Goal: Transaction & Acquisition: Book appointment/travel/reservation

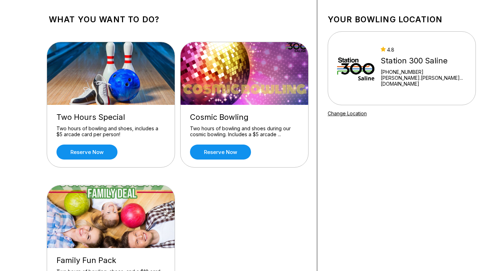
scroll to position [24, 0]
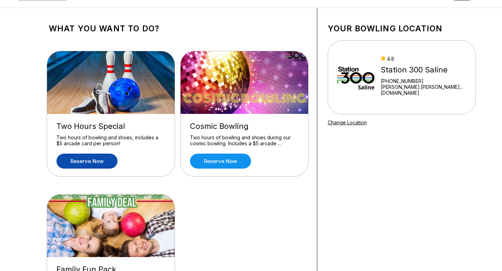
click at [96, 158] on link "Reserve now" at bounding box center [87, 161] width 61 height 15
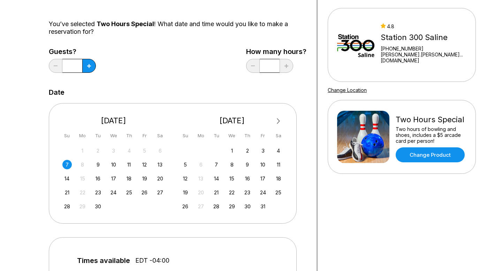
scroll to position [58, 0]
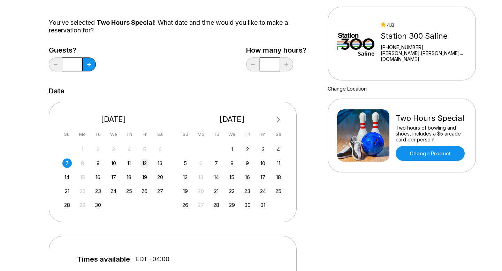
click at [143, 164] on div "12" at bounding box center [144, 163] width 9 height 9
click at [87, 63] on icon at bounding box center [89, 65] width 4 height 4
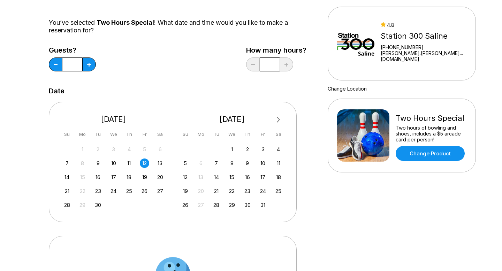
click at [75, 65] on input "*" at bounding box center [72, 65] width 20 height 14
click at [74, 65] on input "*" at bounding box center [72, 65] width 20 height 14
click at [86, 65] on button at bounding box center [89, 65] width 14 height 14
click at [87, 65] on button at bounding box center [89, 65] width 14 height 14
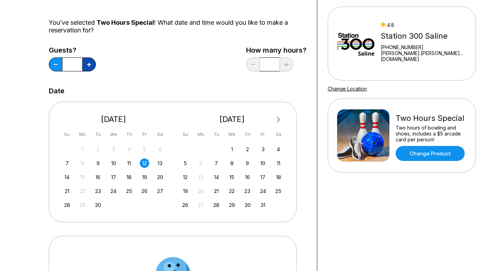
click at [87, 65] on button at bounding box center [89, 65] width 14 height 14
type input "*"
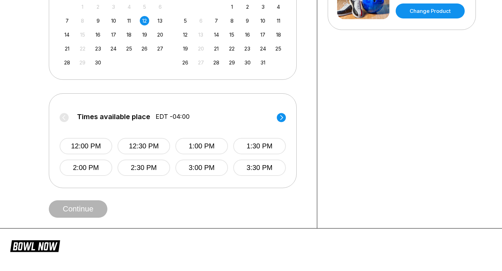
scroll to position [204, 0]
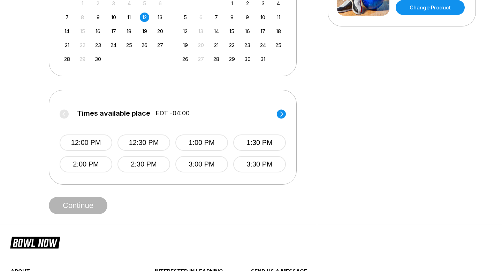
click at [279, 113] on circle at bounding box center [281, 114] width 9 height 9
click at [279, 113] on label "Times available place EDT -04:00" at bounding box center [173, 115] width 226 height 11
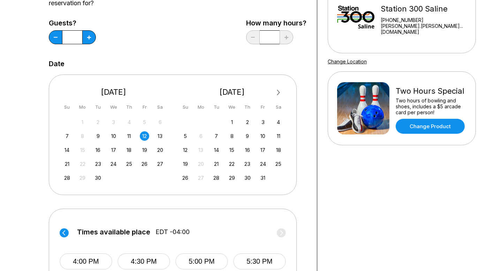
scroll to position [0, 0]
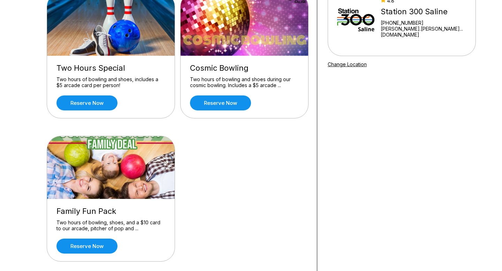
scroll to position [85, 0]
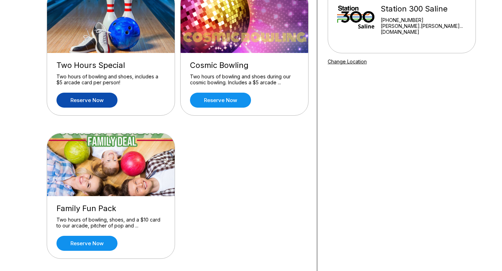
click at [89, 100] on link "Reserve now" at bounding box center [87, 100] width 61 height 15
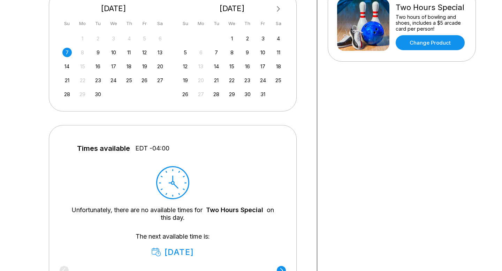
scroll to position [150, 0]
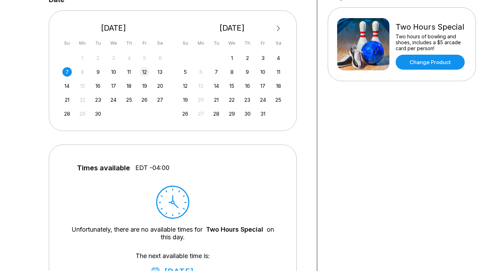
click at [146, 72] on div "12" at bounding box center [144, 71] width 9 height 9
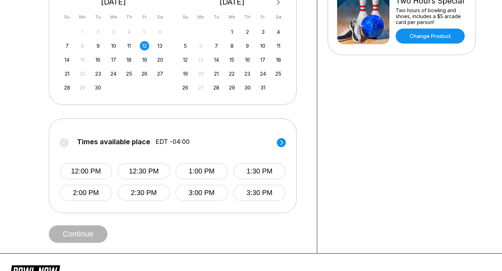
scroll to position [180, 0]
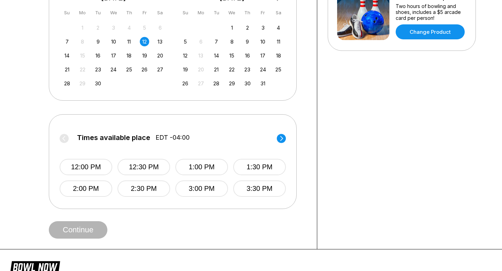
click at [280, 141] on icon at bounding box center [281, 138] width 3 height 5
click at [281, 138] on label "Times available place EDT -04:00" at bounding box center [173, 139] width 226 height 11
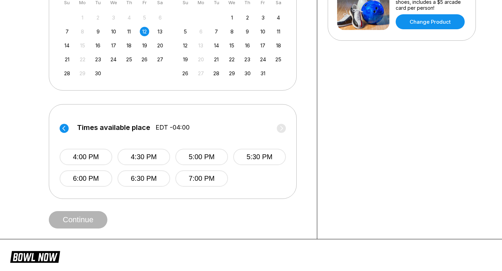
scroll to position [193, 0]
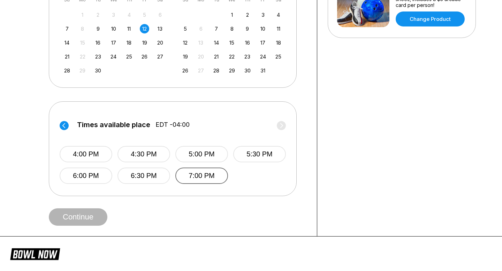
click at [209, 177] on button "7:00 PM" at bounding box center [201, 176] width 53 height 16
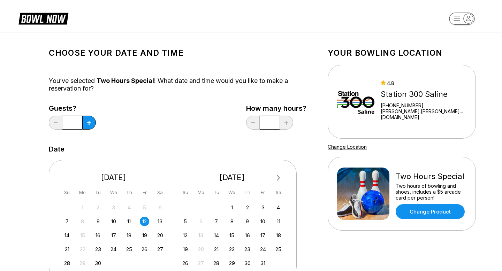
scroll to position [40, 0]
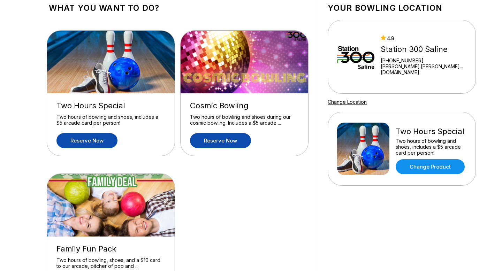
scroll to position [47, 0]
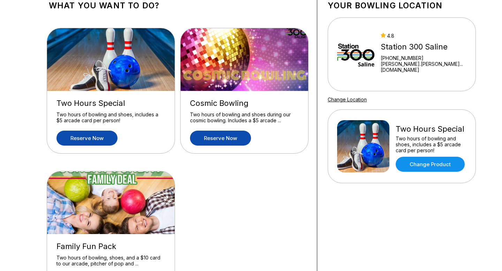
click at [221, 137] on link "Reserve now" at bounding box center [220, 138] width 61 height 15
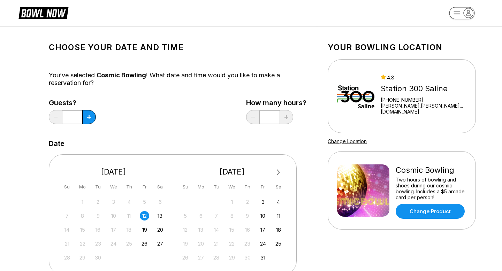
scroll to position [7, 0]
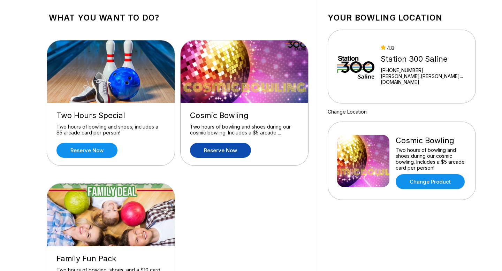
scroll to position [42, 0]
